Goal: Information Seeking & Learning: Learn about a topic

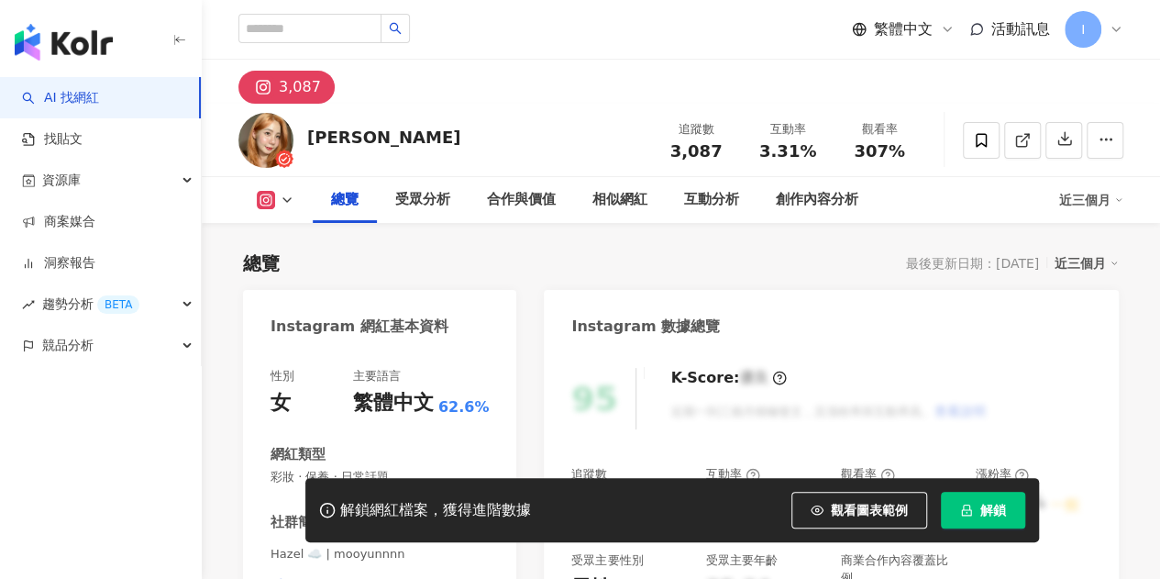
click at [985, 507] on span "解鎖" at bounding box center [993, 510] width 26 height 15
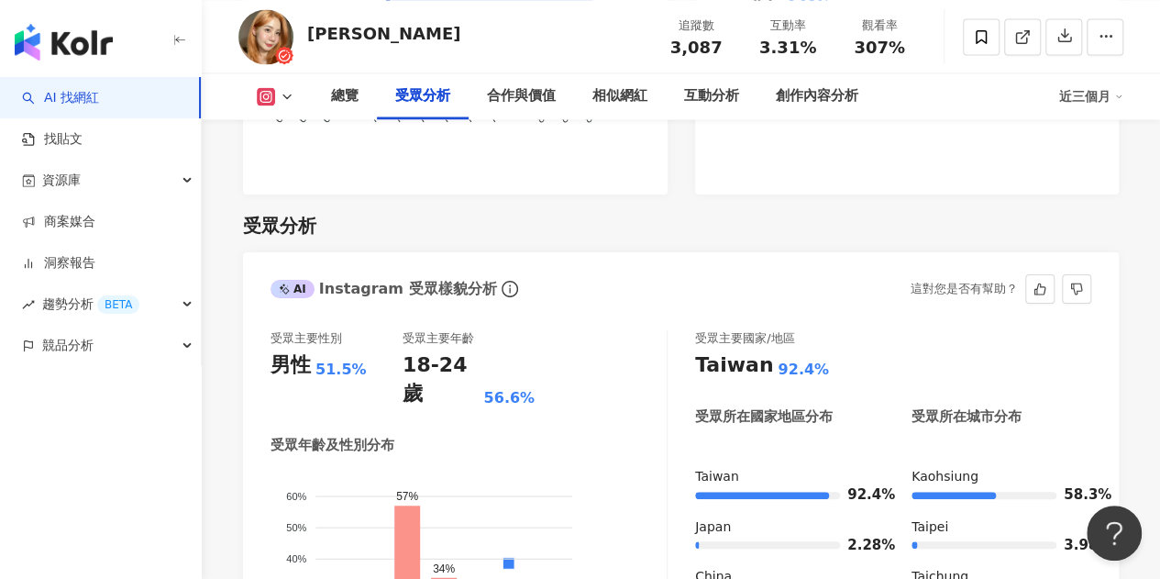
scroll to position [1482, 0]
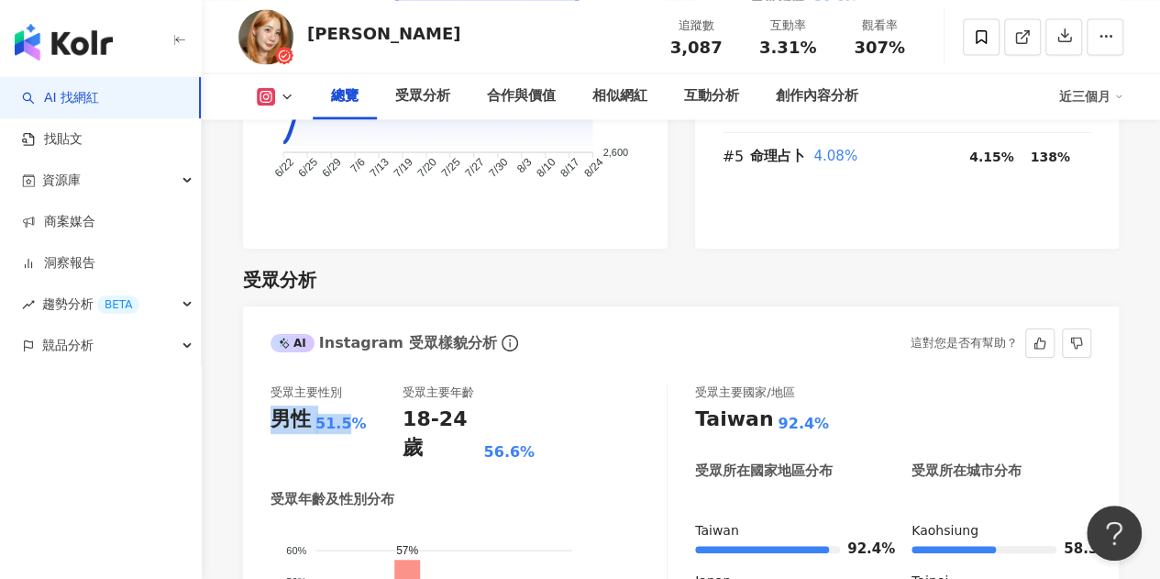
drag, startPoint x: 275, startPoint y: 426, endPoint x: 350, endPoint y: 423, distance: 75.3
click at [350, 423] on div "男性 51.5%" at bounding box center [337, 419] width 132 height 28
click at [363, 423] on div "男性 51.5%" at bounding box center [337, 419] width 132 height 28
drag, startPoint x: 312, startPoint y: 425, endPoint x: 259, endPoint y: 422, distance: 53.3
click at [259, 422] on div "受眾主要性別 男性 51.5% 受眾主要年齡 18-24 歲 56.6% 受眾年齡及性別分布 男性 女性 60% 60% 50% 50% 40% 40% 30…" at bounding box center [681, 588] width 876 height 444
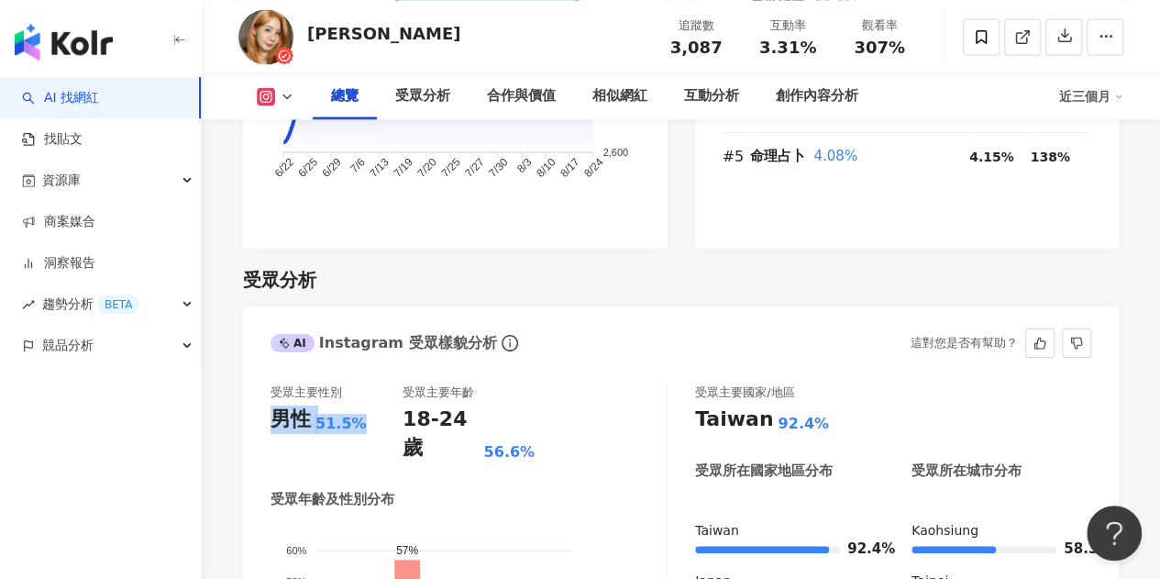
copy div "男性 51.5%"
